Goal: Information Seeking & Learning: Learn about a topic

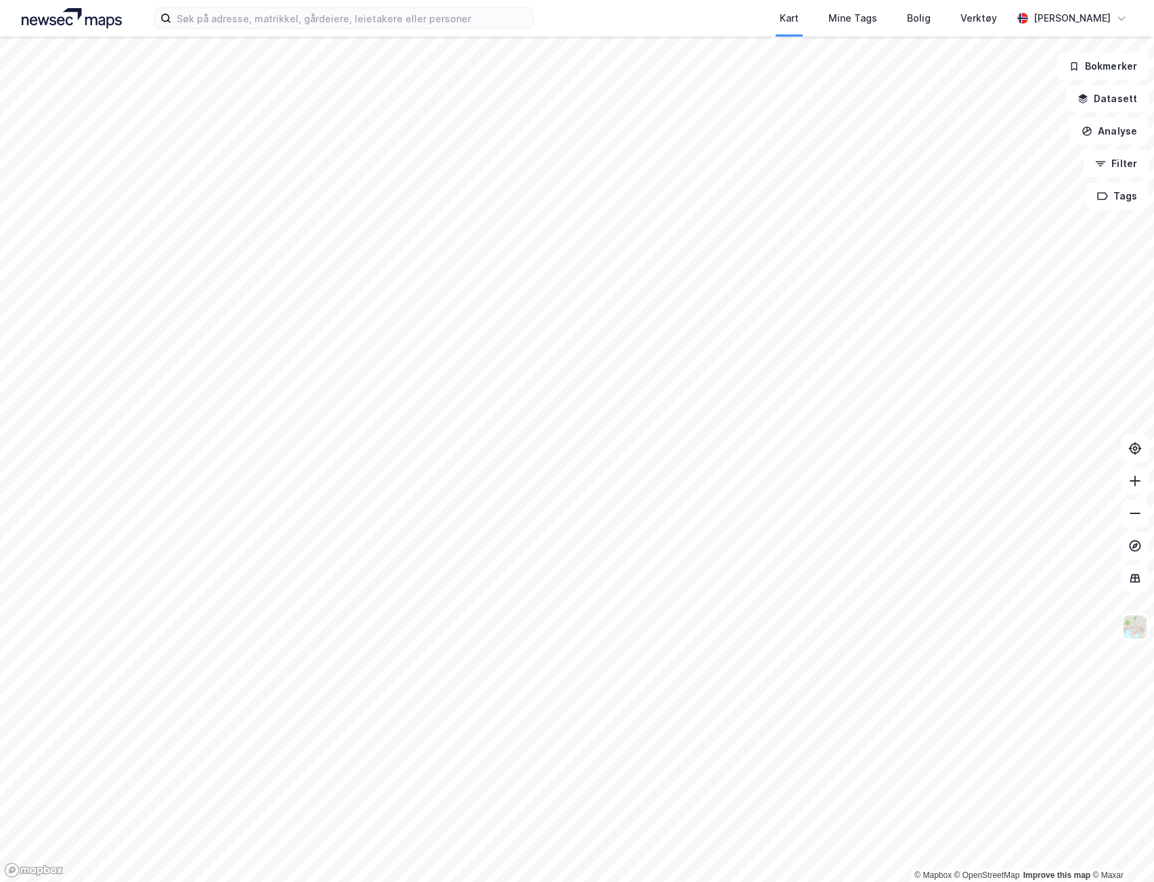
click at [448, 32] on div "Kart Mine Tags Bolig Verktøy [PERSON_NAME]" at bounding box center [577, 18] width 1154 height 37
click at [443, 27] on input at bounding box center [351, 18] width 361 height 20
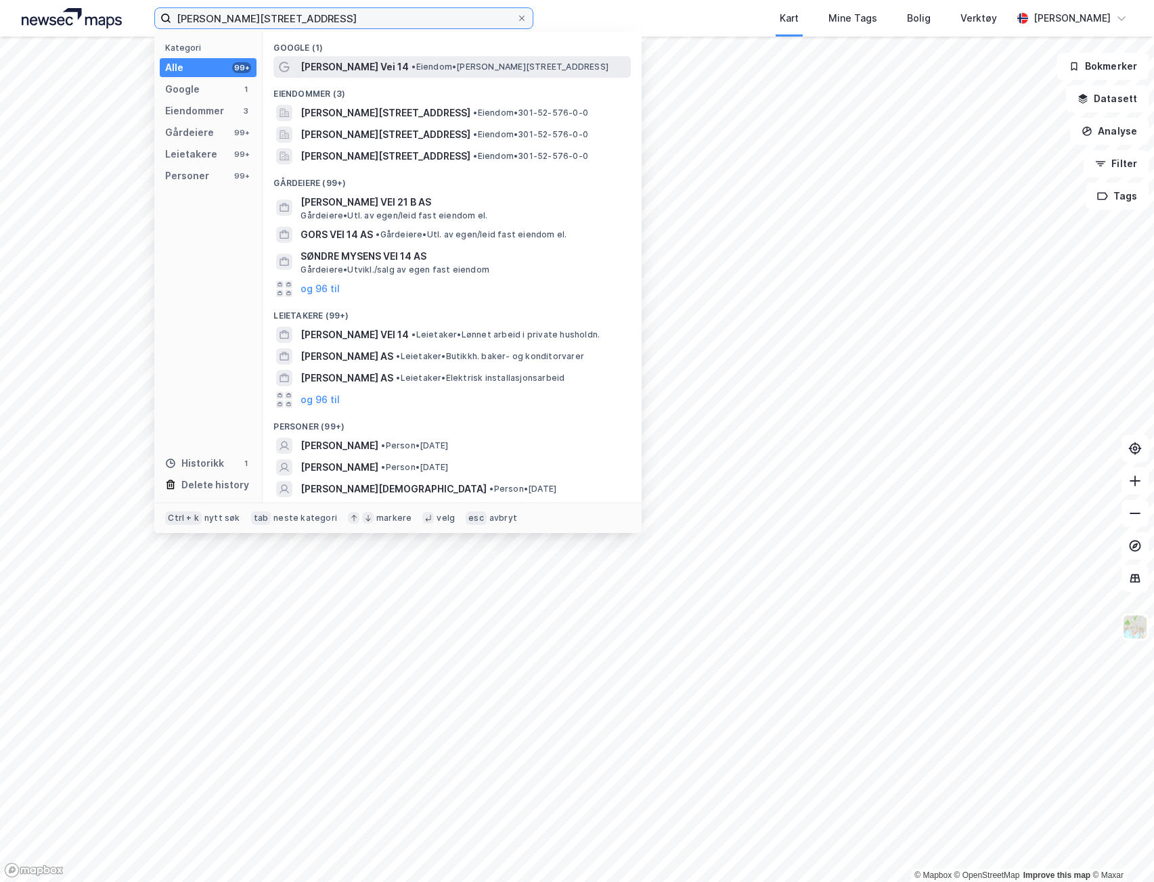
type input "[PERSON_NAME][STREET_ADDRESS]"
click at [447, 60] on div "[PERSON_NAME] Vei 14 • Eiendom • [PERSON_NAME][STREET_ADDRESS]" at bounding box center [464, 67] width 328 height 16
